Goal: Task Accomplishment & Management: Use online tool/utility

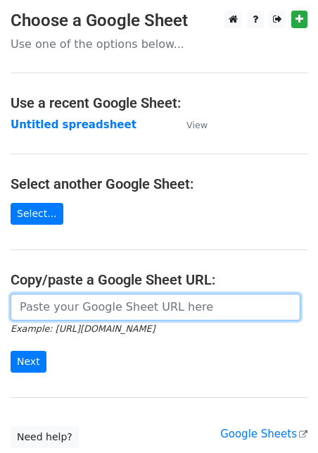
click at [77, 304] on input "url" at bounding box center [156, 307] width 290 height 27
paste input "https://docs.google.com/spreadsheets/d/1aNTiFcBmV5jIxNi0h393BLTNUqVolpFxVj0PPHI…"
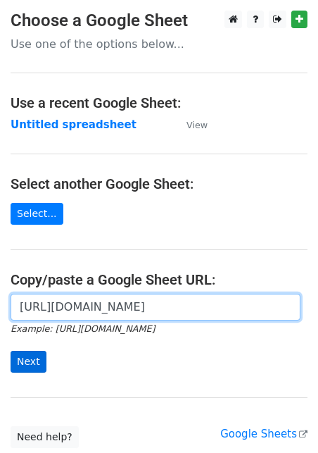
type input "https://docs.google.com/spreadsheets/d/1aNTiFcBmV5jIxNi0h393BLTNUqVolpFxVj0PPHI…"
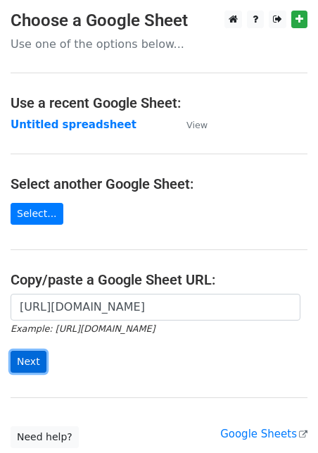
click at [26, 361] on input "Next" at bounding box center [29, 362] width 36 height 22
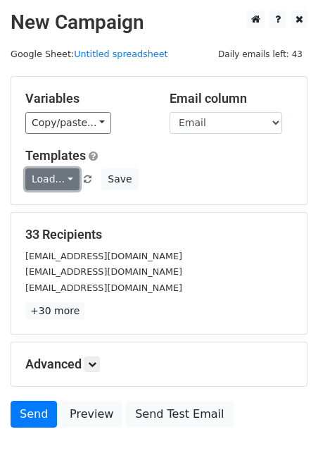
click at [54, 188] on link "Load..." at bounding box center [52, 179] width 54 height 22
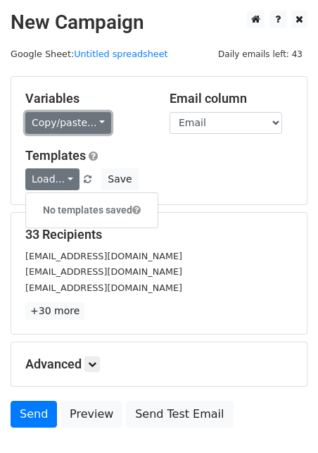
click at [57, 130] on link "Copy/paste..." at bounding box center [68, 123] width 86 height 22
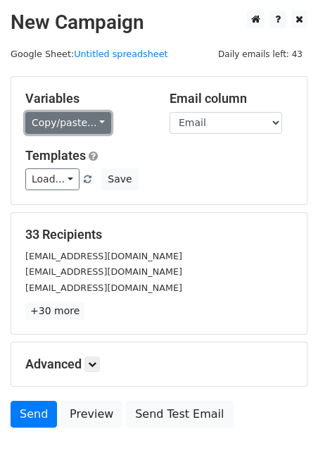
click at [57, 130] on link "Copy/paste..." at bounding box center [68, 123] width 86 height 22
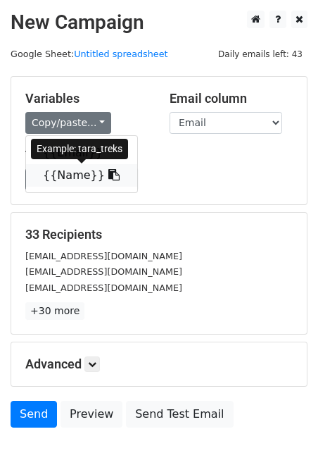
click at [62, 174] on link "{{Name}}" at bounding box center [81, 175] width 111 height 23
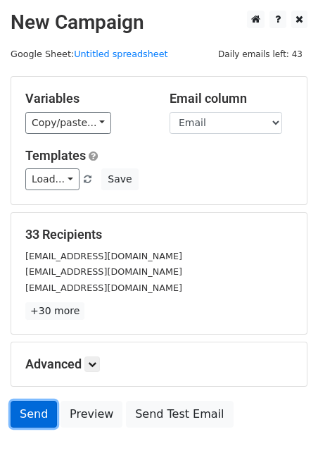
click at [26, 414] on link "Send" at bounding box center [34, 414] width 46 height 27
